Goal: Task Accomplishment & Management: Complete application form

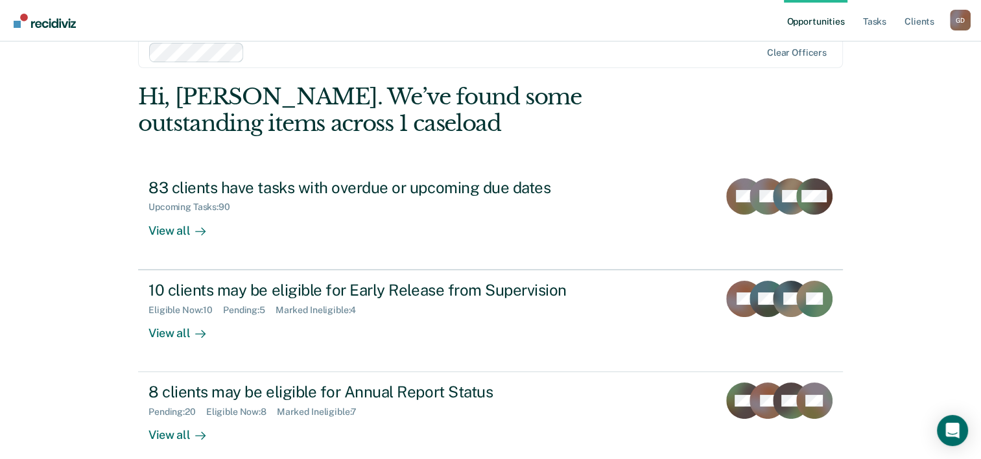
scroll to position [40, 0]
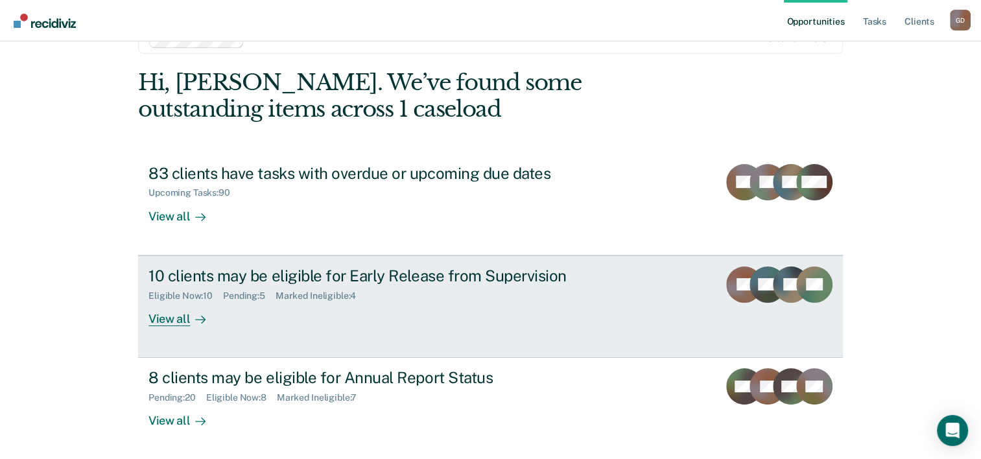
click at [183, 319] on div "View all" at bounding box center [184, 313] width 73 height 25
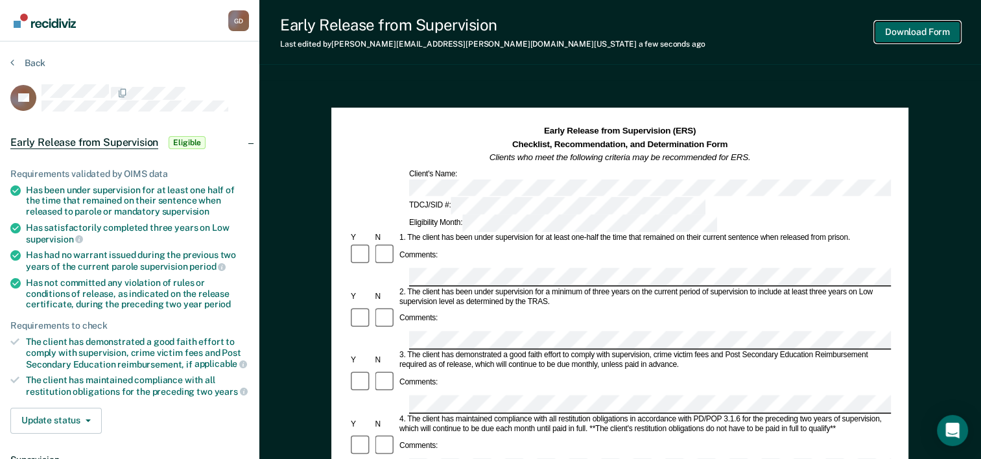
click at [915, 29] on button "Download Form" at bounding box center [917, 31] width 86 height 21
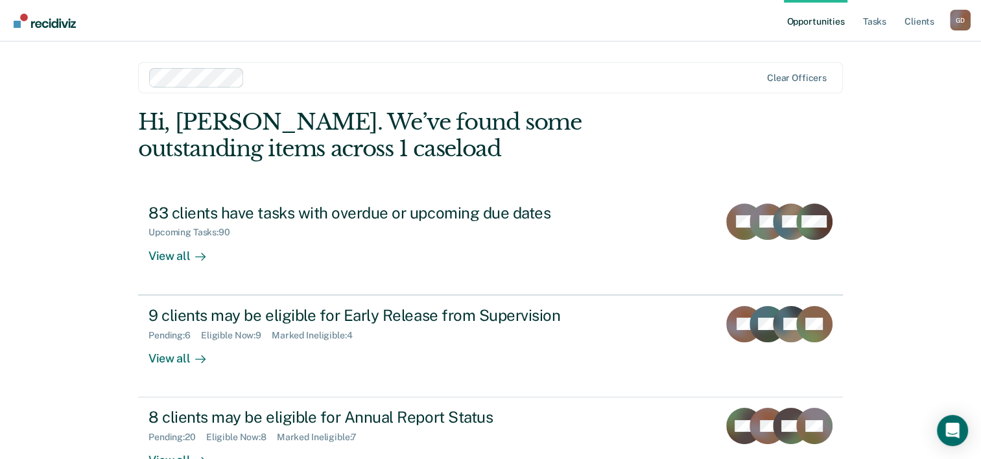
scroll to position [40, 0]
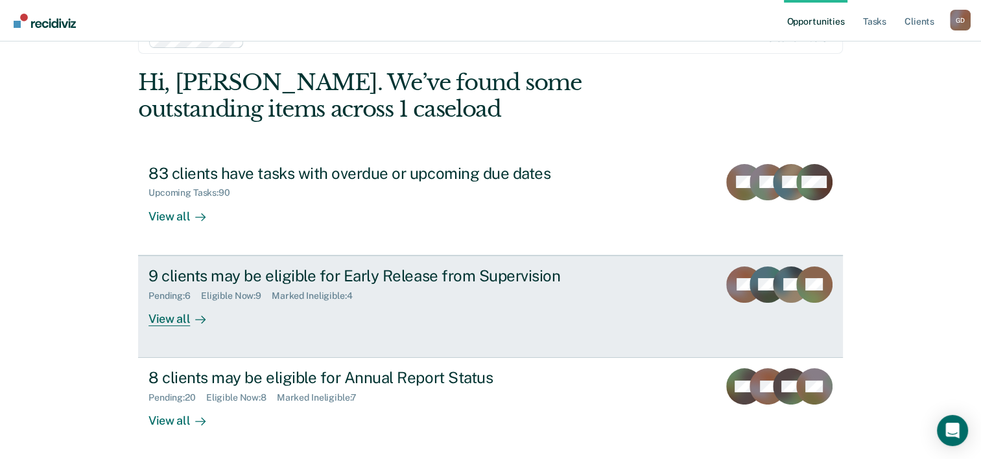
click at [173, 318] on div "View all" at bounding box center [184, 313] width 73 height 25
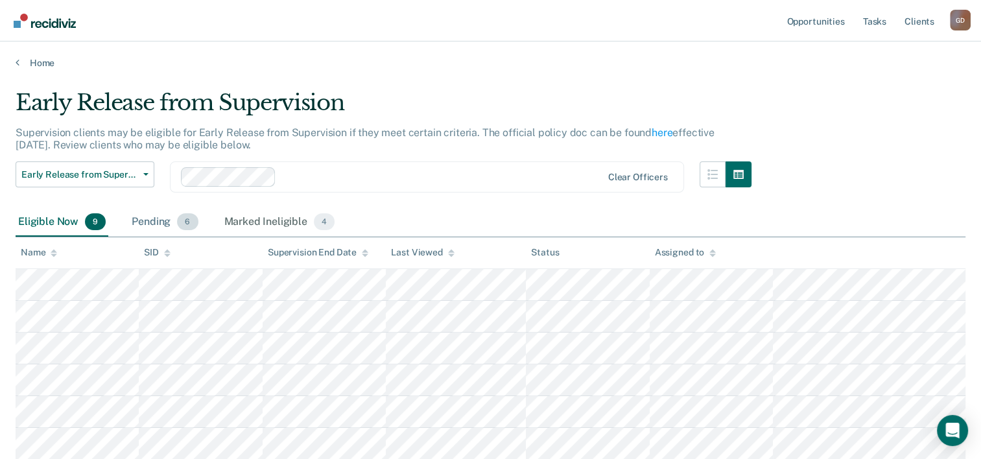
click at [159, 220] on div "Pending 6" at bounding box center [164, 222] width 71 height 29
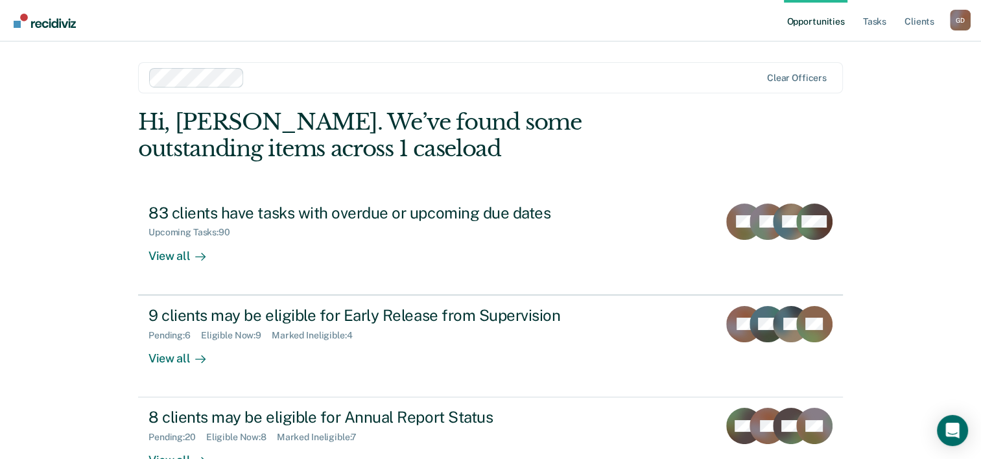
scroll to position [40, 0]
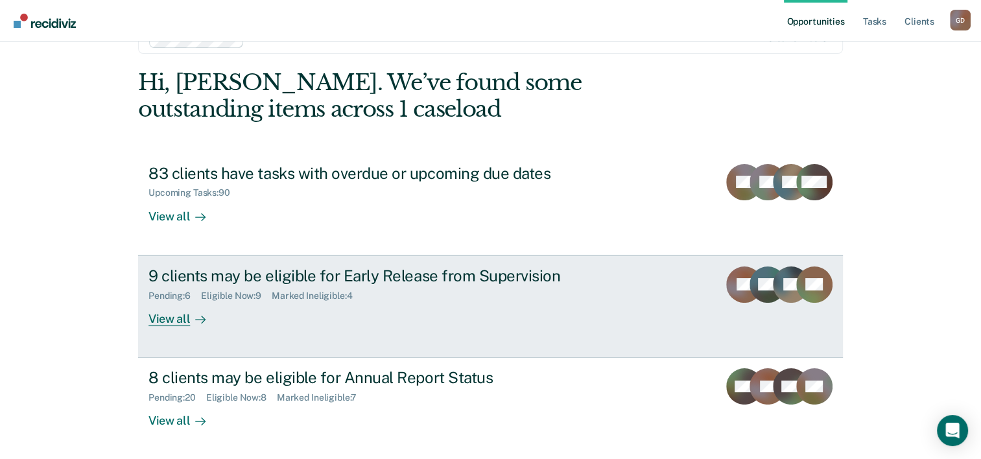
click at [175, 318] on div "View all" at bounding box center [184, 313] width 73 height 25
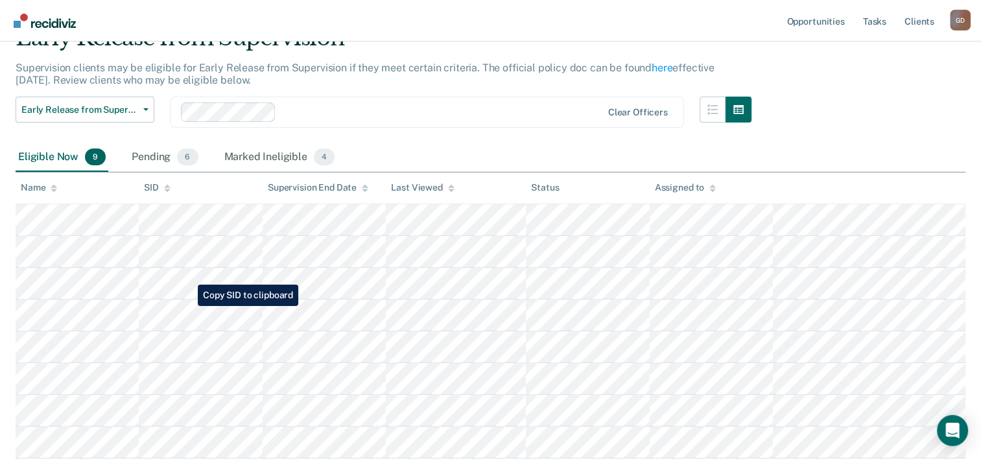
scroll to position [130, 0]
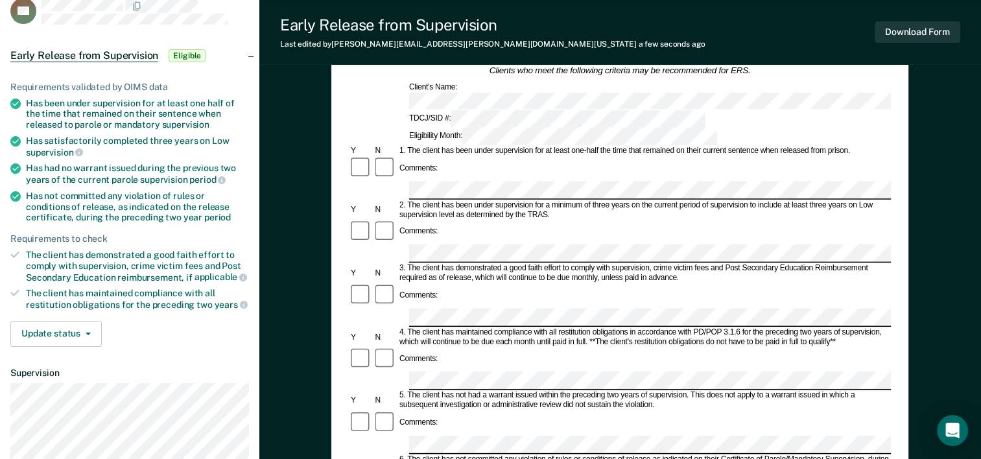
scroll to position [65, 0]
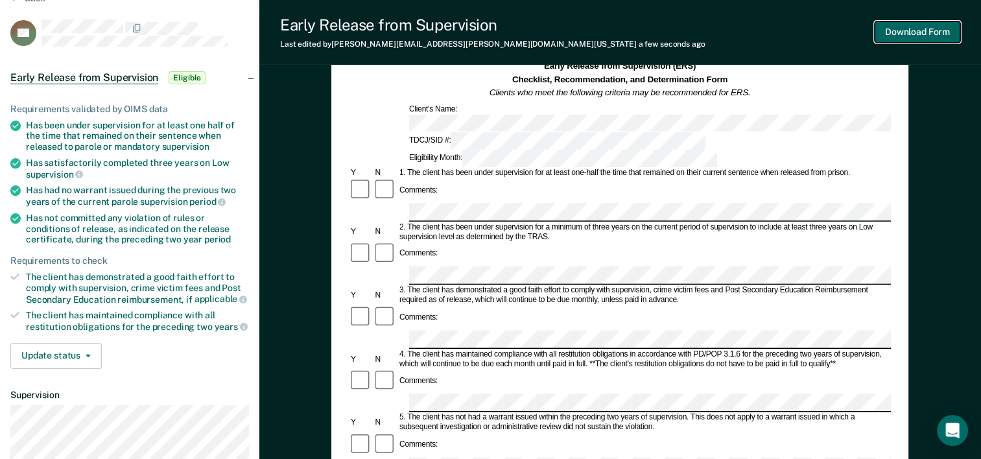
click at [898, 38] on button "Download Form" at bounding box center [917, 31] width 86 height 21
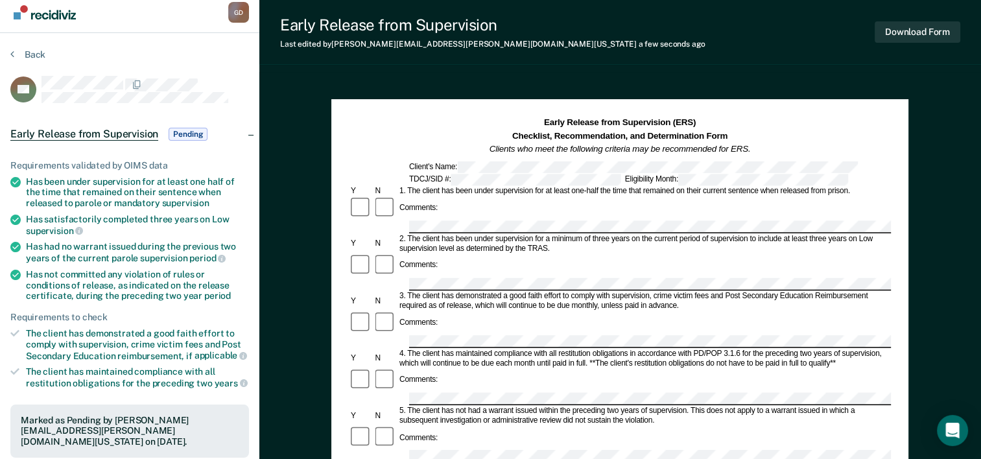
scroll to position [130, 0]
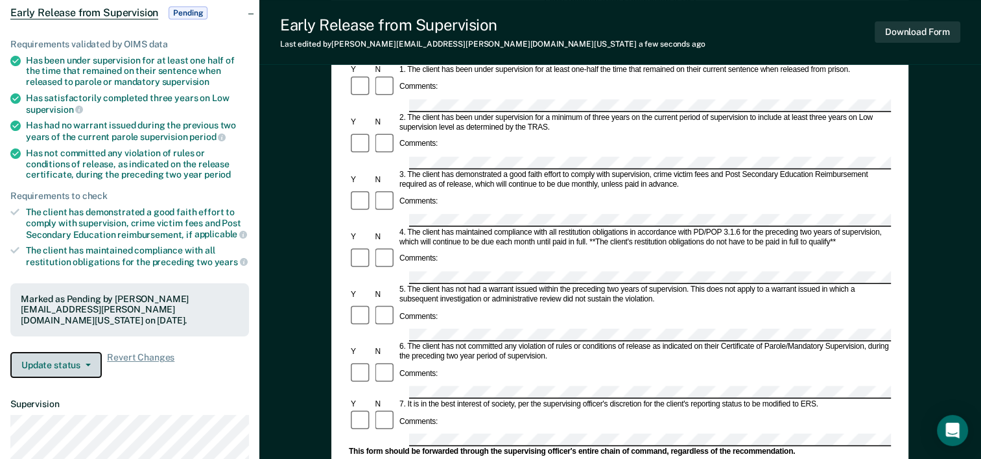
click at [60, 352] on button "Update status" at bounding box center [55, 365] width 91 height 26
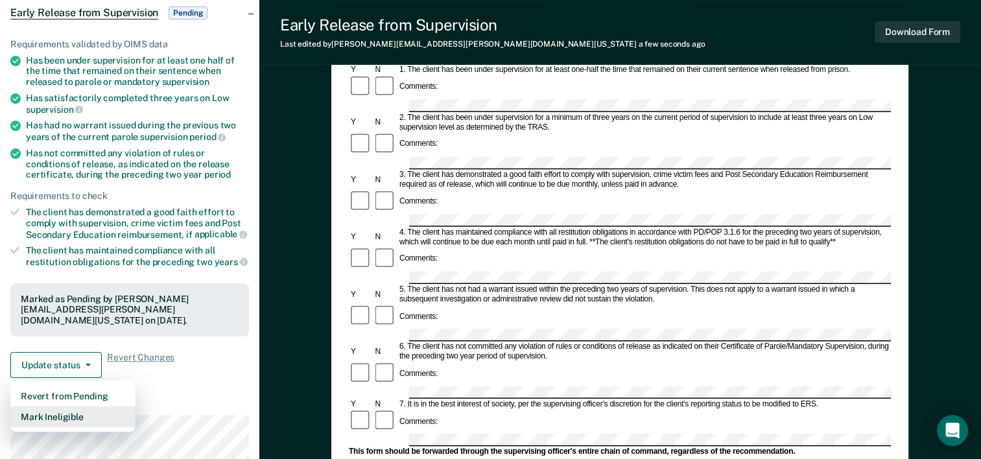
click at [60, 406] on button "Mark Ineligible" at bounding box center [72, 416] width 125 height 21
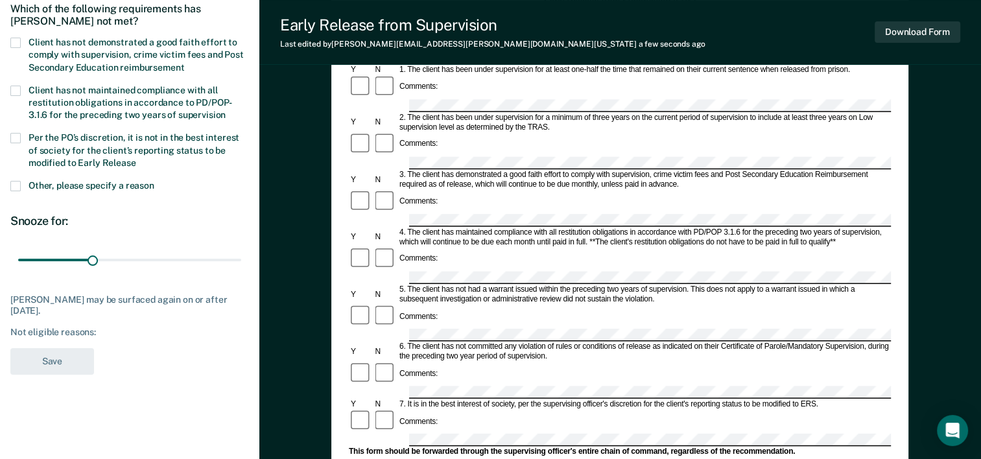
click at [13, 38] on span at bounding box center [15, 43] width 10 height 10
click at [184, 63] on input "Client has not demonstrated a good faith effort to comply with supervision, cri…" at bounding box center [184, 63] width 0 height 0
click at [47, 356] on button "Save" at bounding box center [52, 361] width 84 height 27
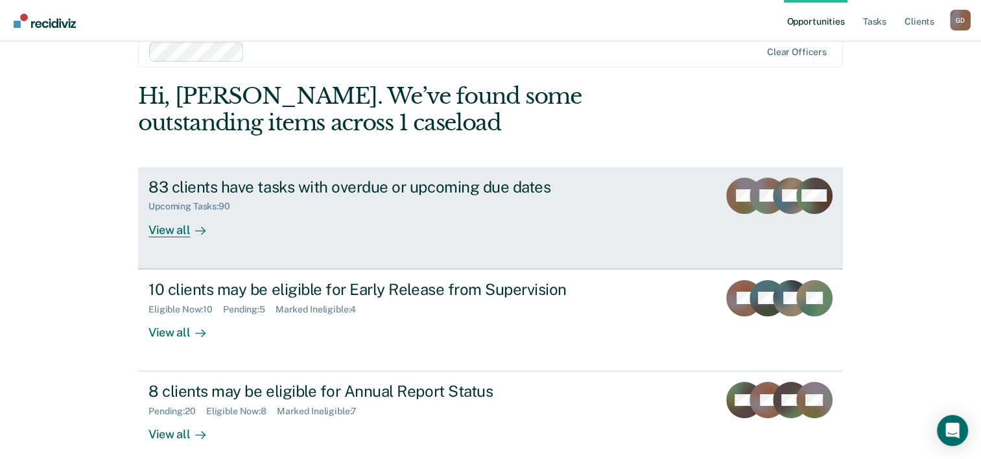
scroll to position [40, 0]
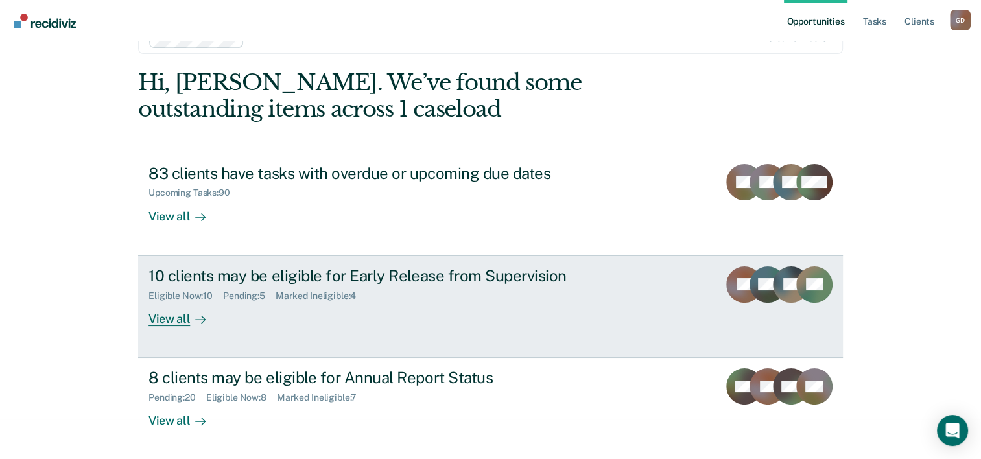
click at [165, 318] on div "View all" at bounding box center [184, 313] width 73 height 25
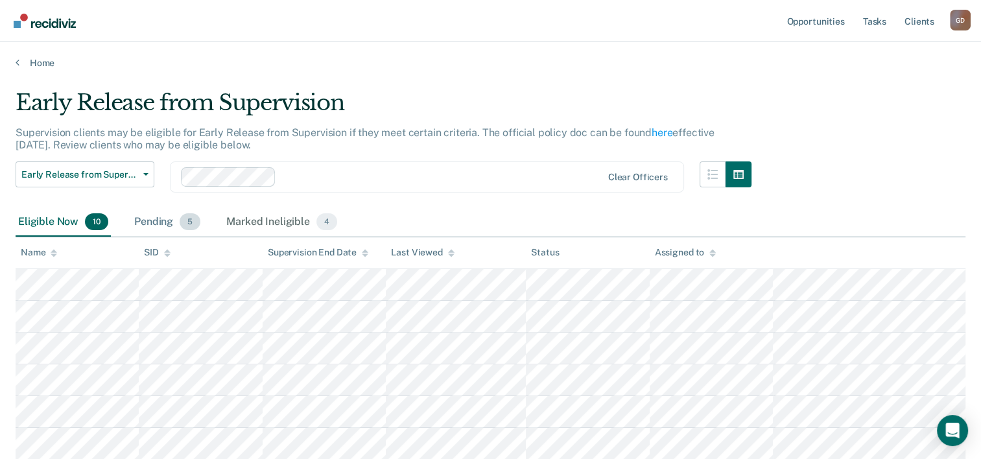
click at [161, 220] on div "Pending 5" at bounding box center [167, 222] width 71 height 29
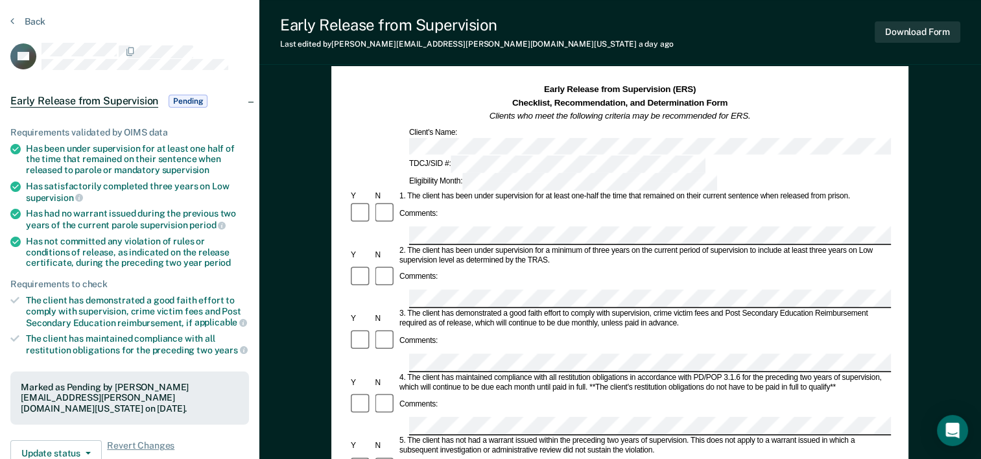
scroll to position [65, 0]
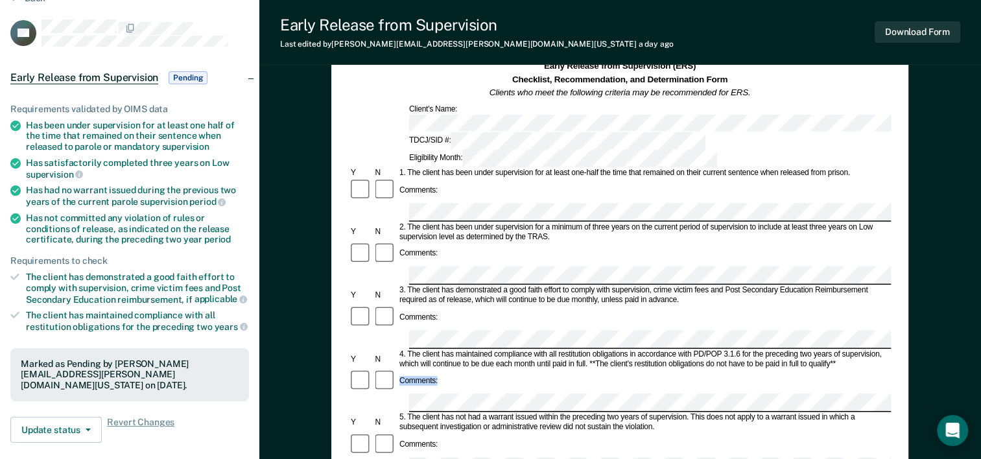
click at [451, 369] on div "Comments:" at bounding box center [620, 381] width 542 height 25
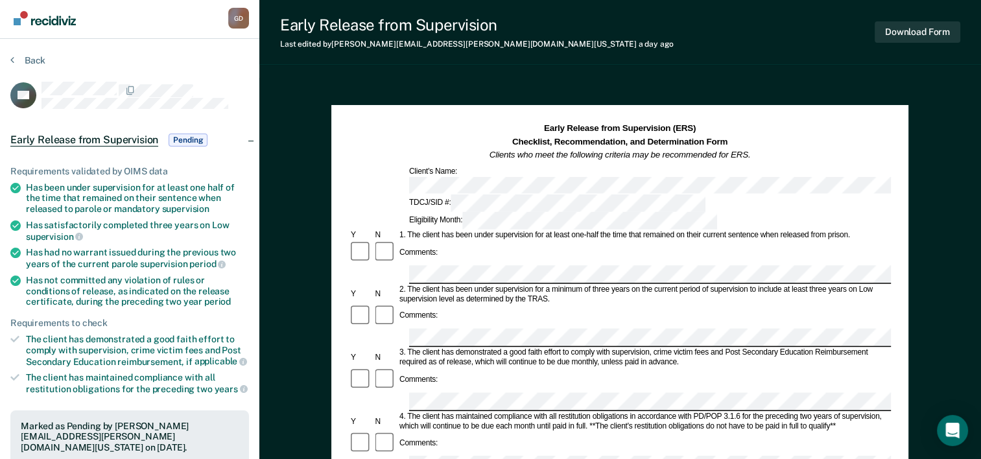
scroll to position [0, 0]
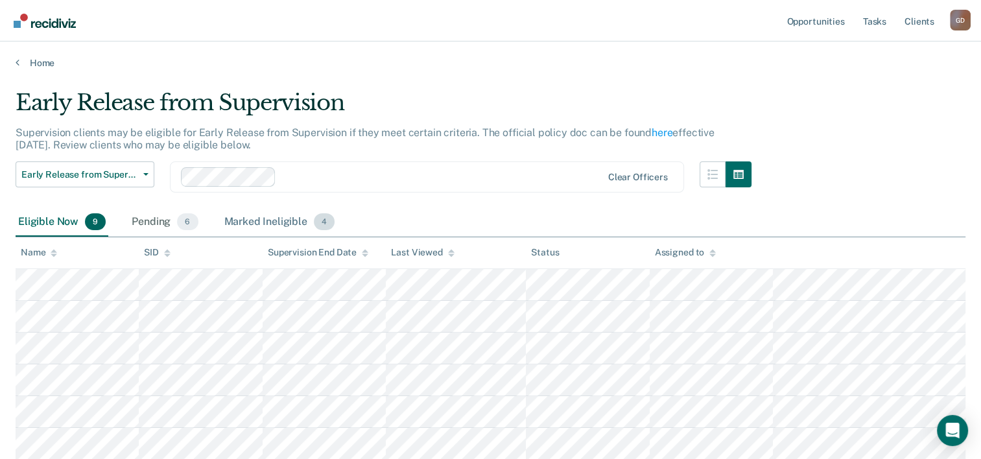
click at [287, 222] on div "Marked Ineligible 4" at bounding box center [280, 222] width 116 height 29
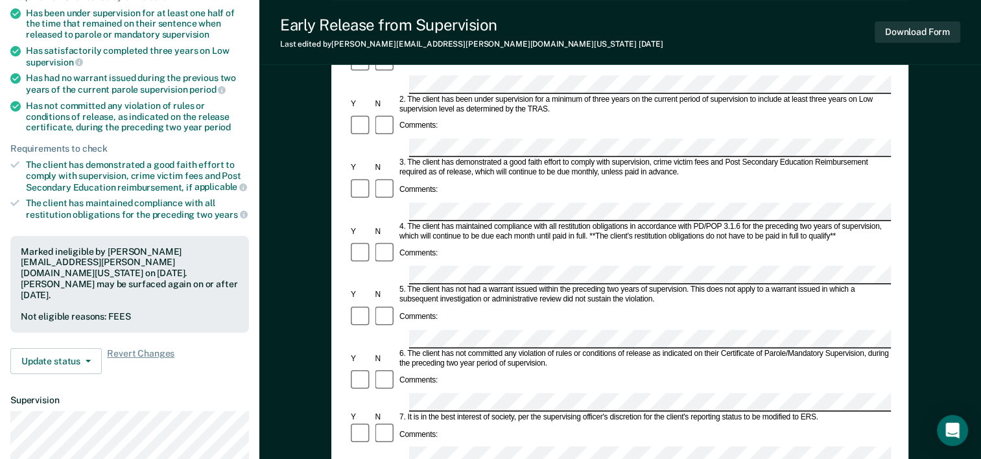
scroll to position [194, 0]
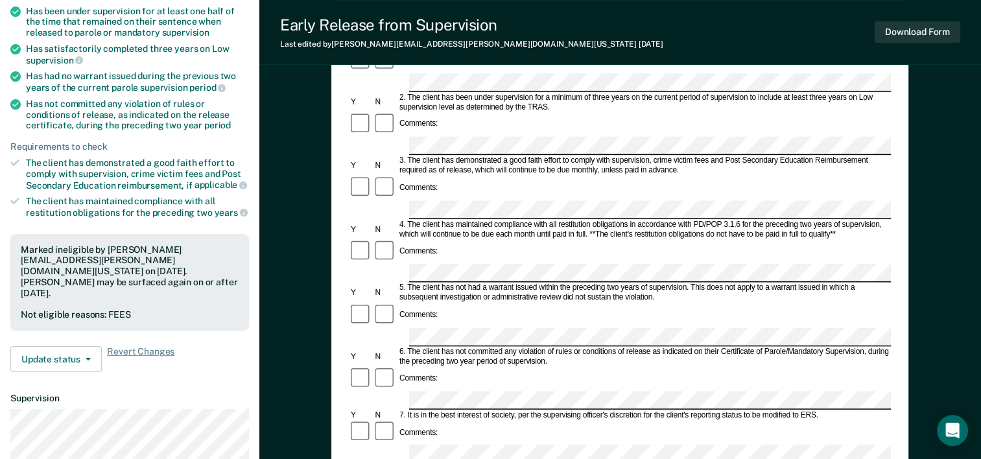
drag, startPoint x: 428, startPoint y: 290, endPoint x: 534, endPoint y: 277, distance: 106.5
click at [534, 366] on div "Comments:" at bounding box center [620, 378] width 542 height 25
